Goal: Complete application form

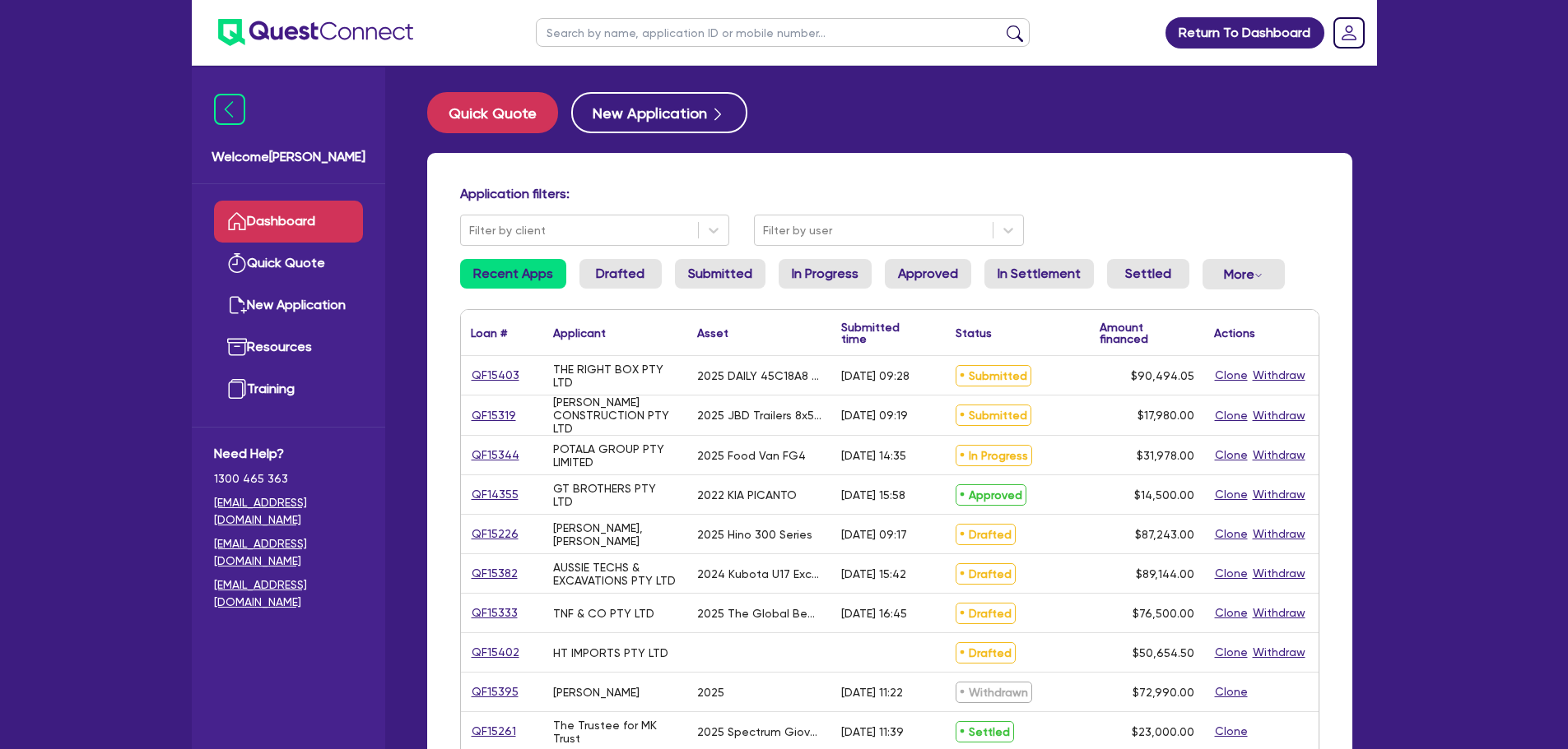
click at [663, 36] on input "text" at bounding box center [782, 32] width 494 height 29
paste input "QF15384"
type input "QF15384"
click at [1002, 25] on button "submit" at bounding box center [1015, 35] width 27 height 23
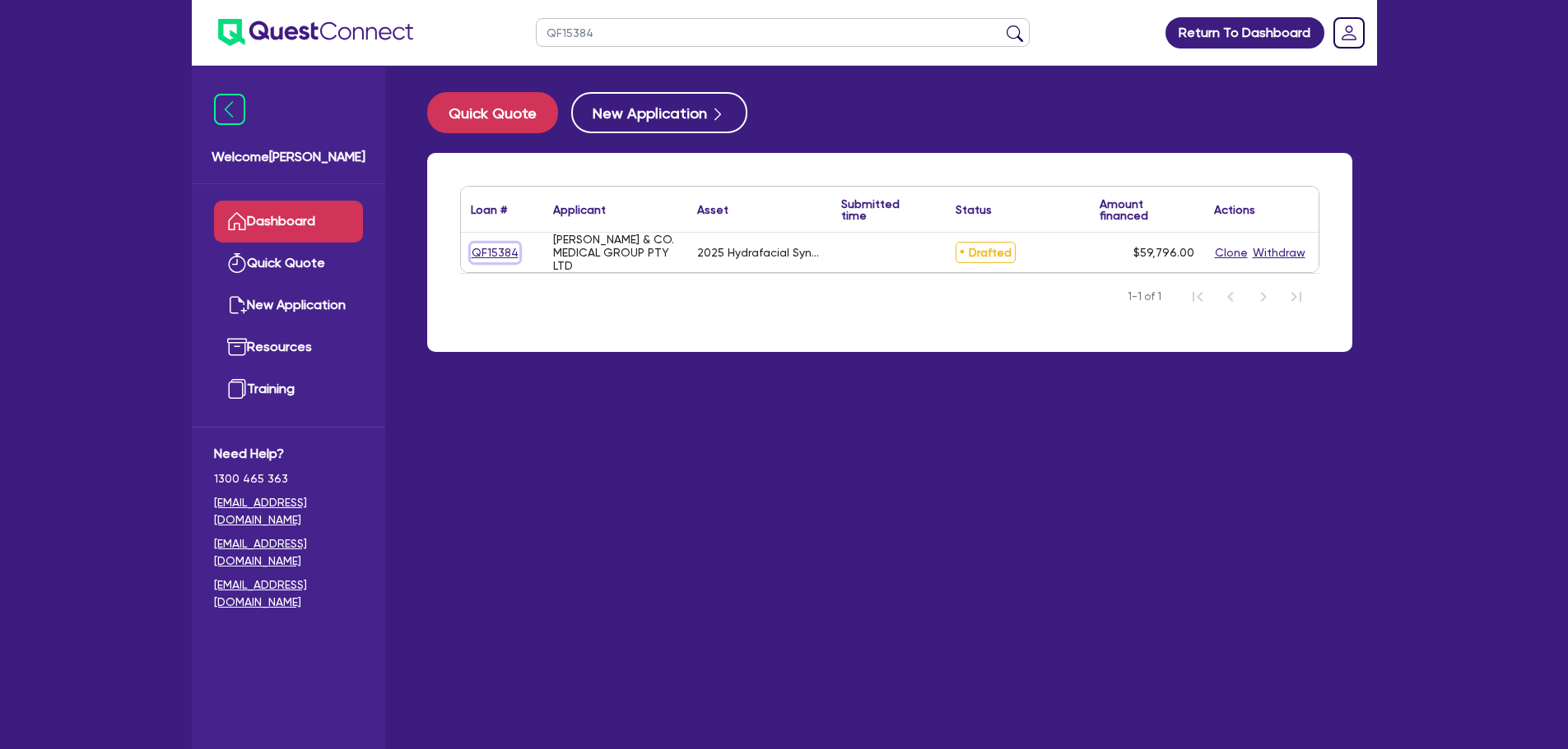
click at [500, 251] on link "QF15384" at bounding box center [494, 252] width 48 height 19
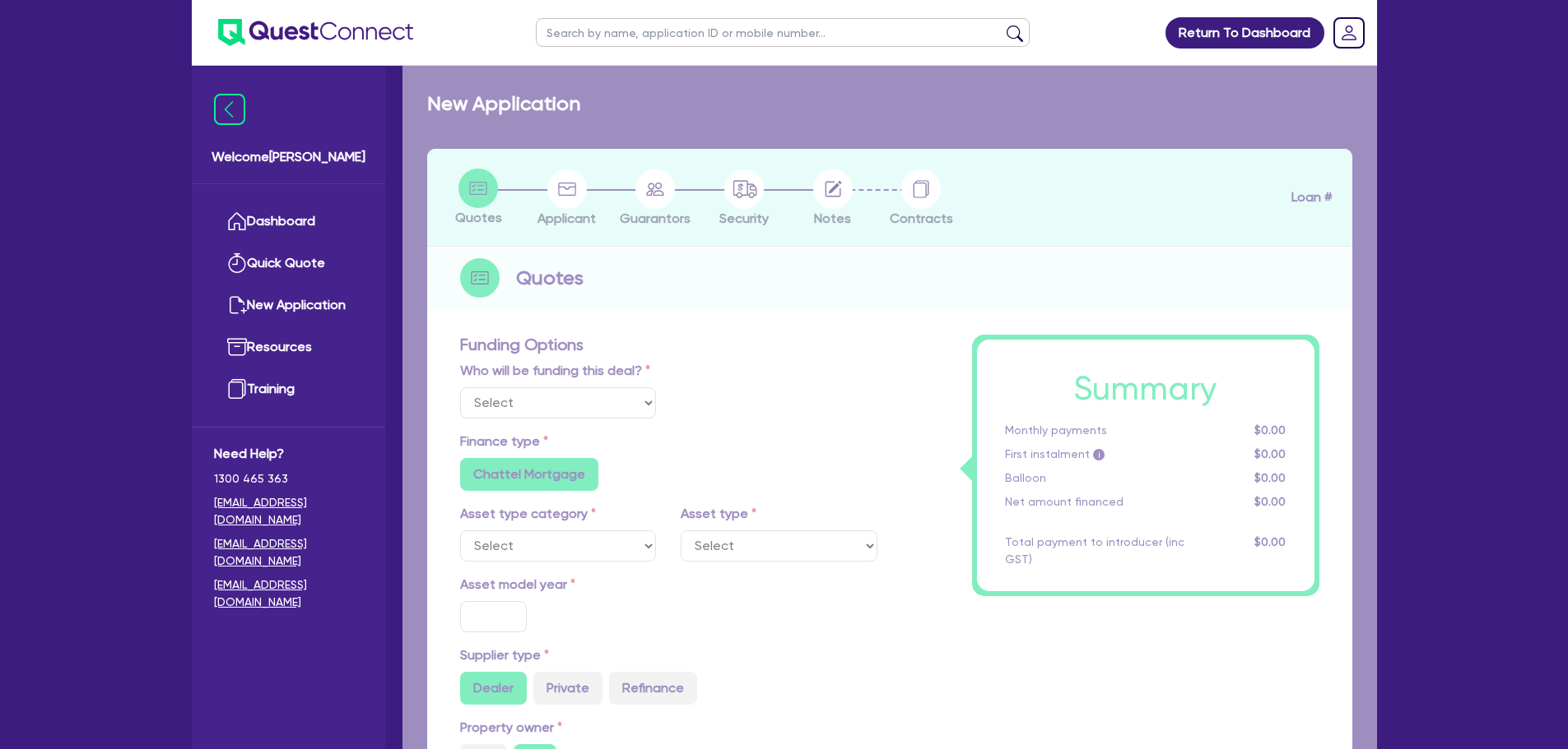
select select "TERTIARY_ASSETS"
type input "2025"
type input "59,796"
type input "4"
type input "2,391.84"
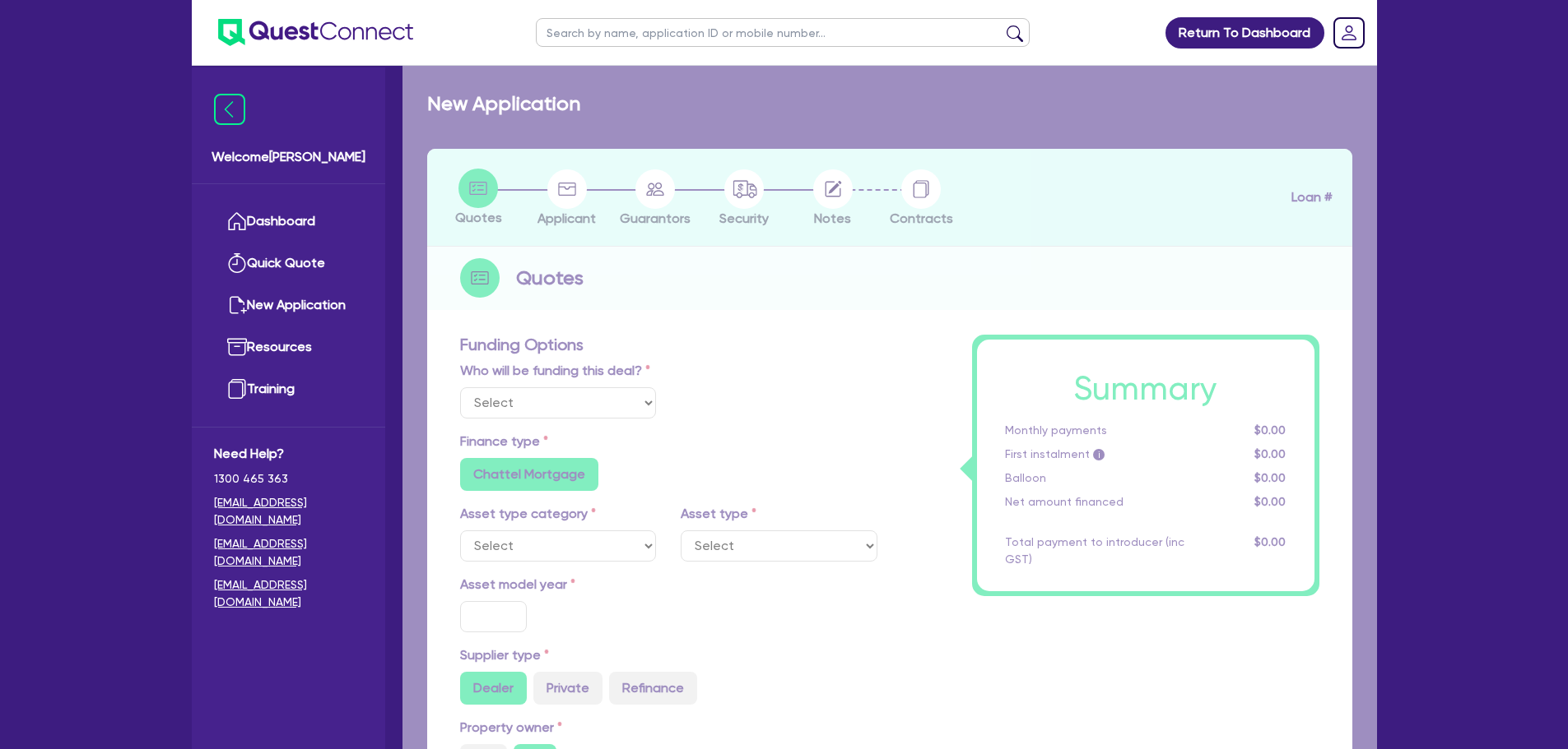
type input "10.5"
radio input "false"
select select "BEAUTY_EQUIPMENT"
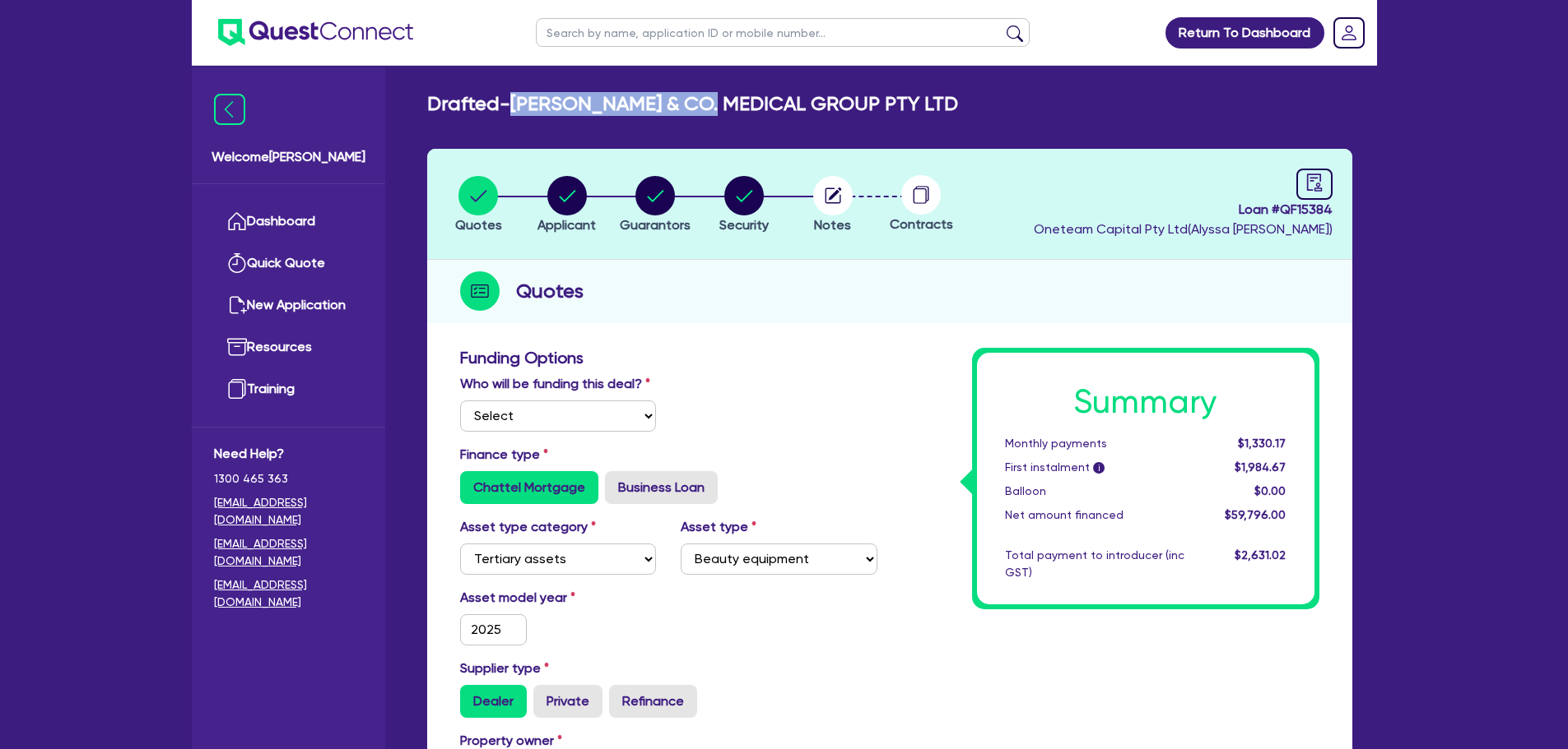
drag, startPoint x: 517, startPoint y: 102, endPoint x: 714, endPoint y: 101, distance: 197.0
click at [714, 101] on h2 "Drafted - SMITH & CO. MEDICAL GROUP PTY LTD" at bounding box center [692, 103] width 531 height 24
copy h2 "SMITH & CO. MEDICAL"
click at [1148, 311] on div "Quotes" at bounding box center [890, 292] width 925 height 63
click at [728, 186] on circle "button" at bounding box center [744, 196] width 39 height 39
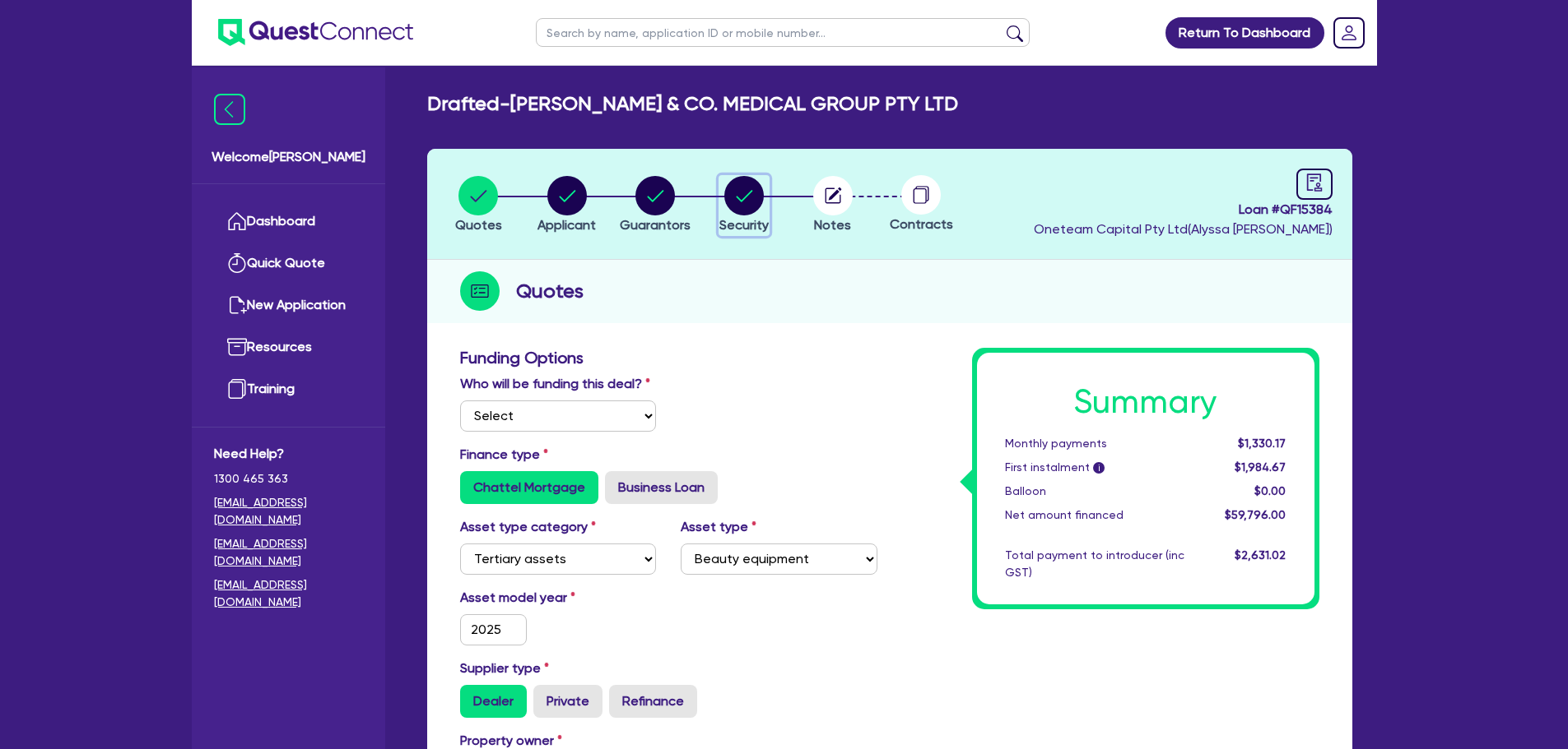
select select "TERTIARY_ASSETS"
select select "BEAUTY_EQUIPMENT"
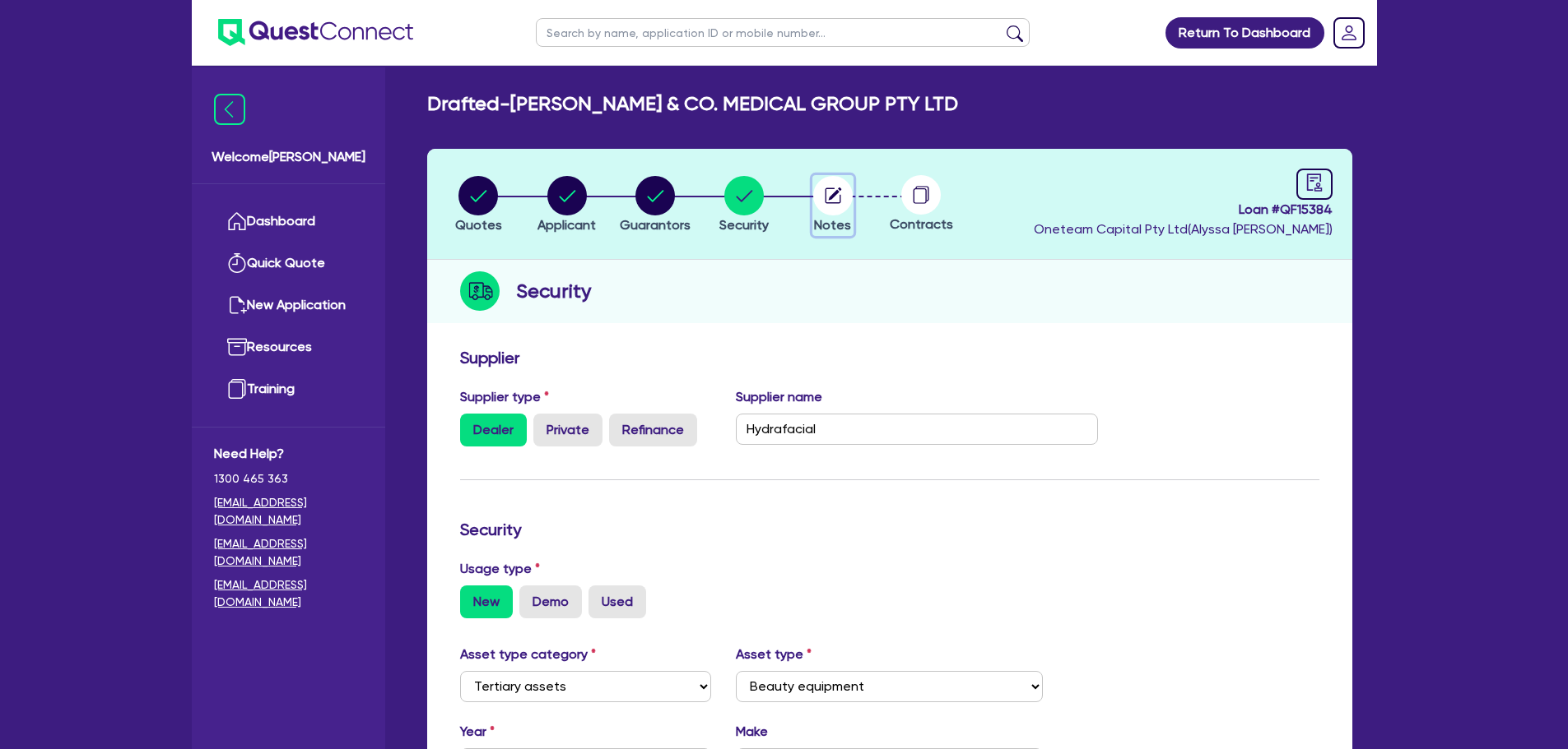
click at [839, 195] on icon "button" at bounding box center [832, 195] width 16 height 16
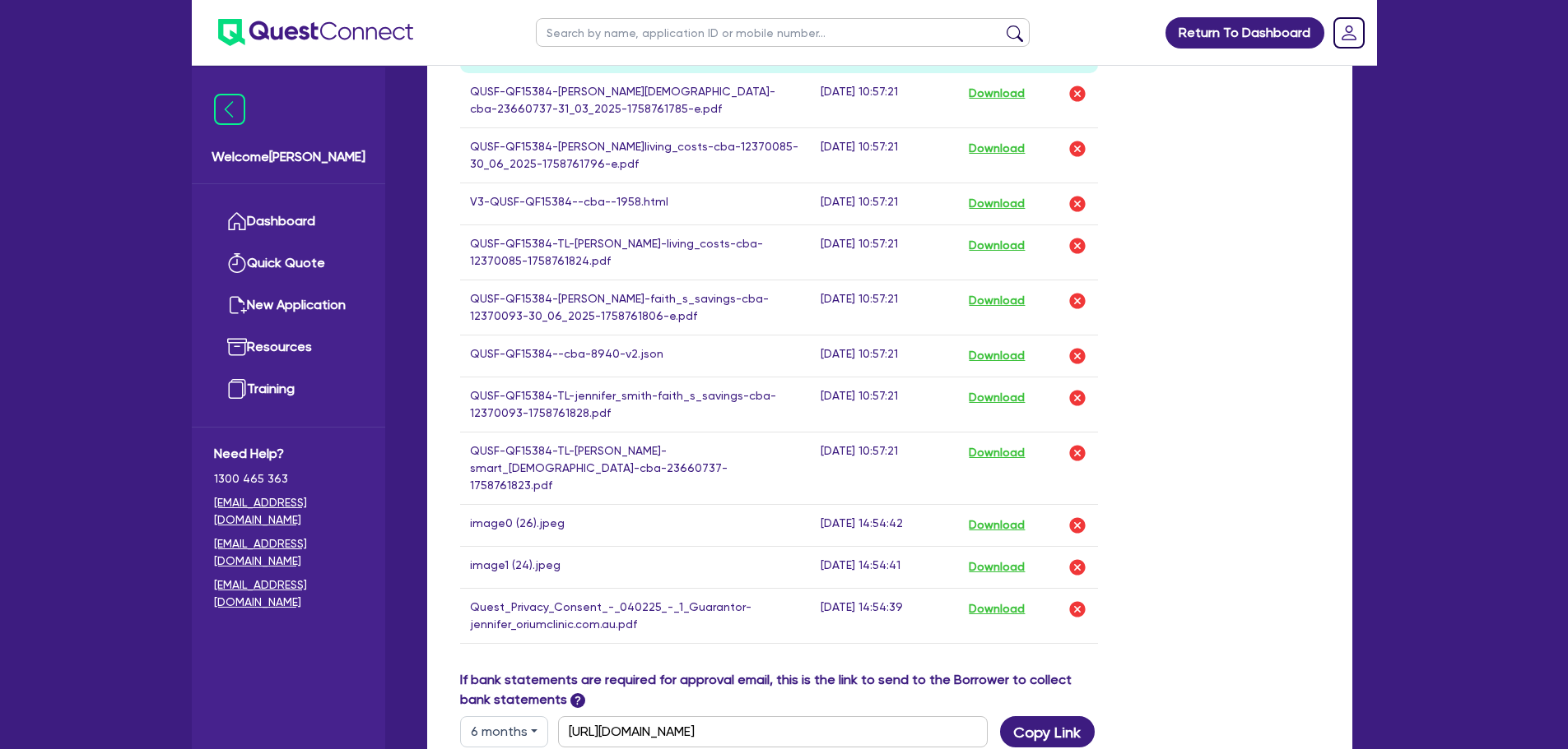
scroll to position [1142, 0]
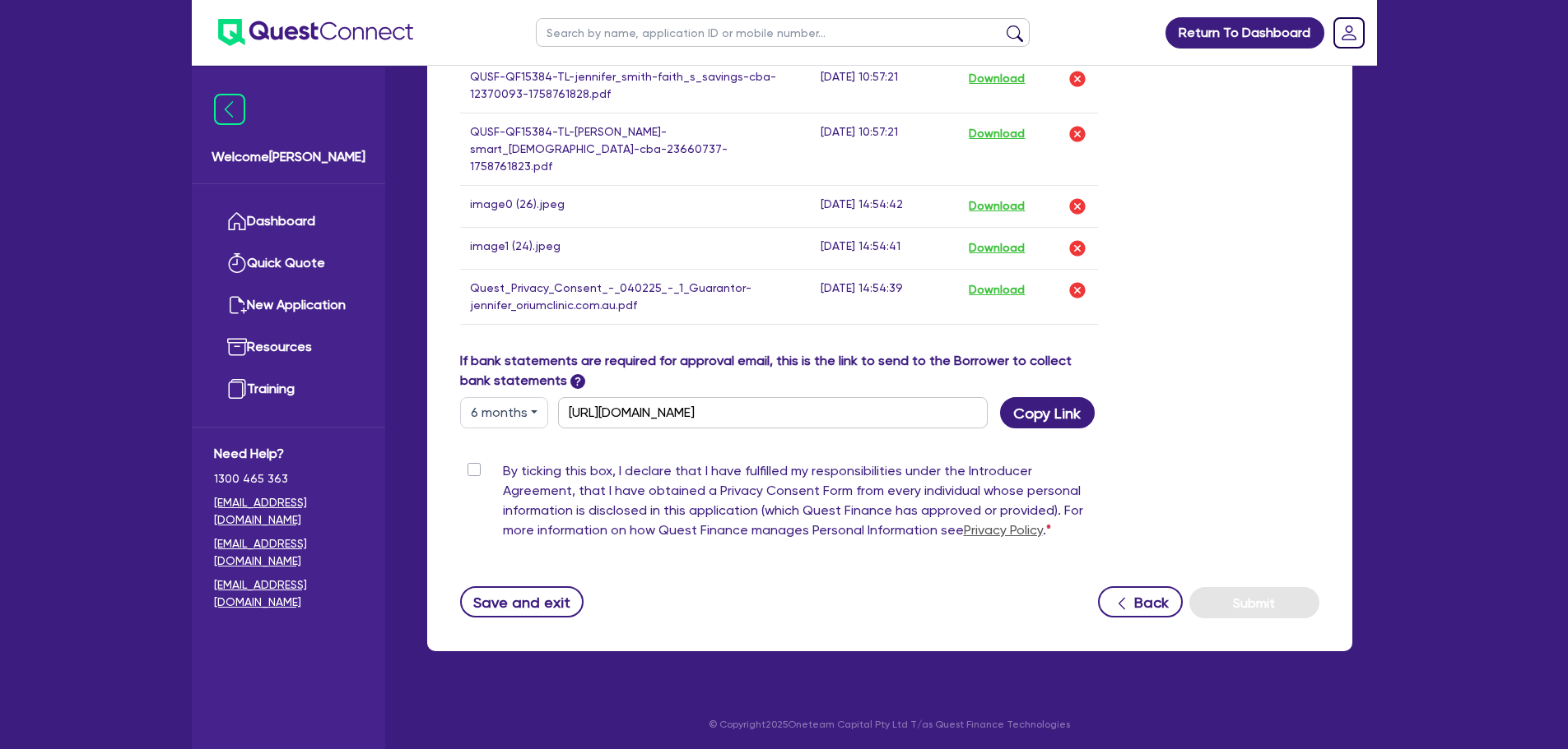
click at [503, 467] on label "By ticking this box, I declare that I have fulfilled my responsibilities under …" at bounding box center [801, 504] width 596 height 86
click at [473, 467] on input "By ticking this box, I declare that I have fulfilled my responsibilities under …" at bounding box center [466, 469] width 13 height 16
checkbox input "true"
click at [1249, 609] on button "Submit" at bounding box center [1254, 603] width 130 height 32
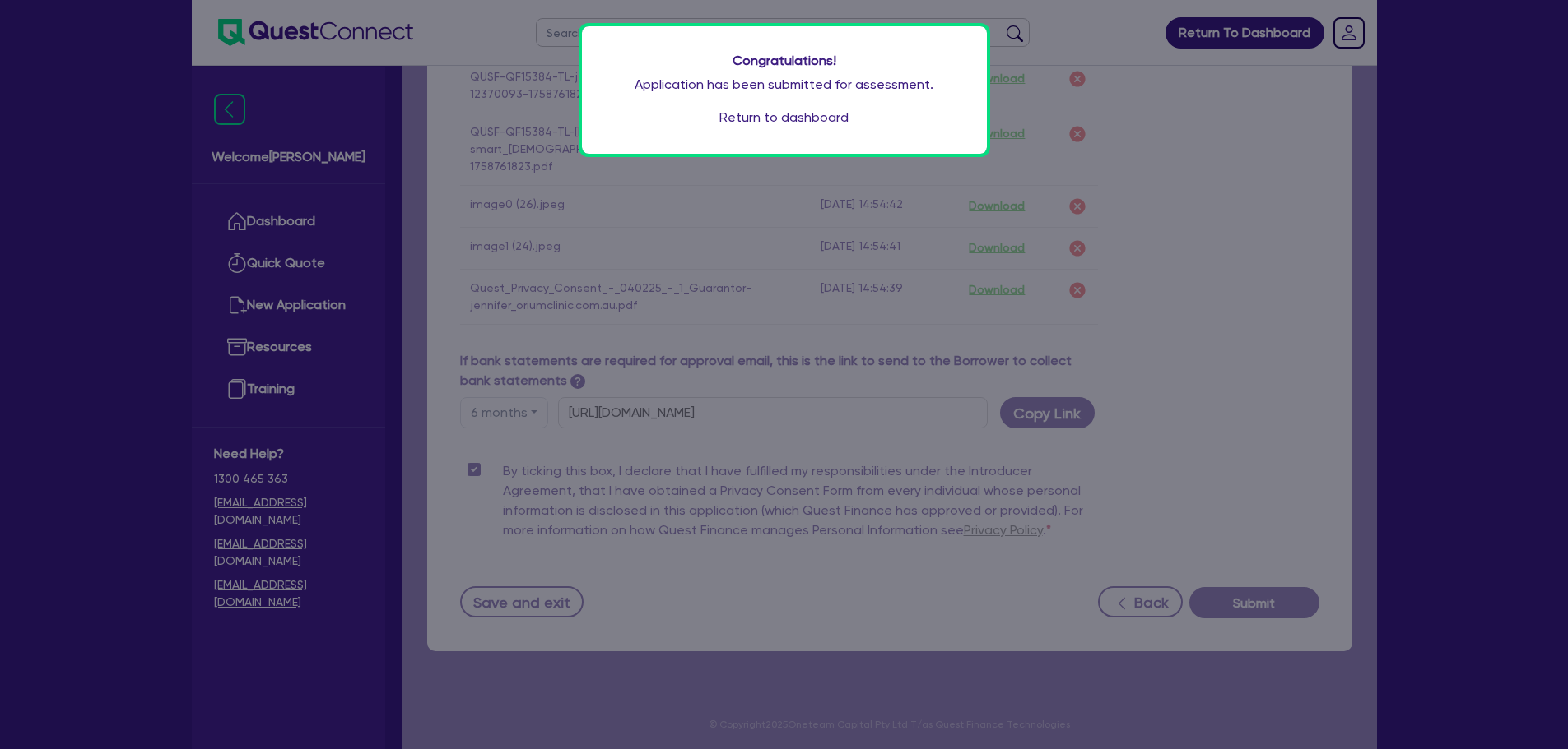
click at [759, 112] on link "Return to dashboard" at bounding box center [783, 117] width 129 height 20
